Goal: Transaction & Acquisition: Purchase product/service

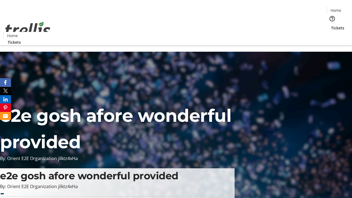
click at [331, 25] on span "Tickets" at bounding box center [337, 28] width 13 height 6
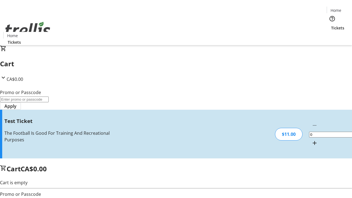
click at [311, 140] on mat-icon "Increment by one" at bounding box center [314, 143] width 7 height 7
type input "1"
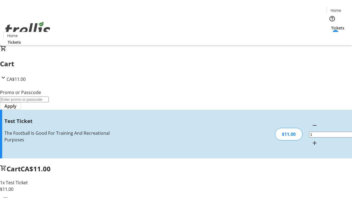
type input "UNLOCK"
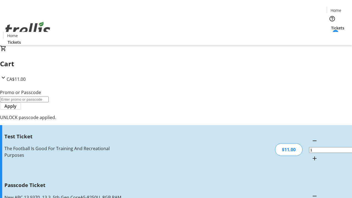
type input "5"
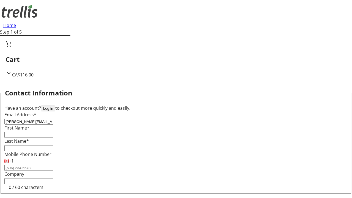
type input "[PERSON_NAME][EMAIL_ADDRESS][DOMAIN_NAME]"
type input "[PERSON_NAME]"
type input "Ankunding"
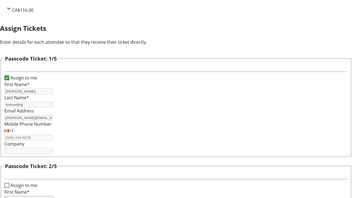
type input "[PERSON_NAME]"
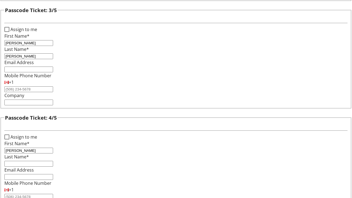
type input "[PERSON_NAME]"
type input "Tromp"
checkbox input "true"
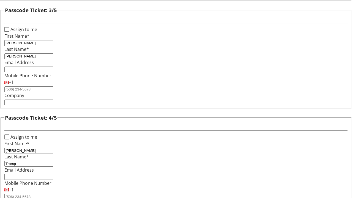
scroll to position [534, 0]
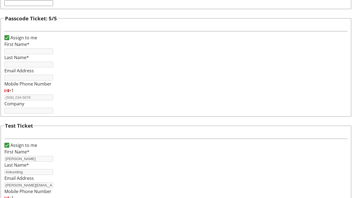
type input "[PERSON_NAME]"
type input "Ankunding"
type input "[PERSON_NAME][EMAIL_ADDRESS][DOMAIN_NAME]"
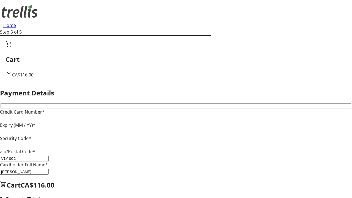
type input "V1Y 0C2"
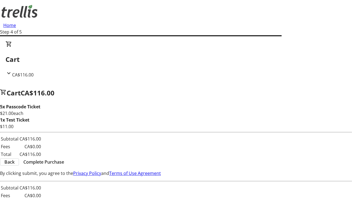
click at [64, 163] on span "Complete Purchase" at bounding box center [43, 162] width 41 height 7
